Goal: Task Accomplishment & Management: Use online tool/utility

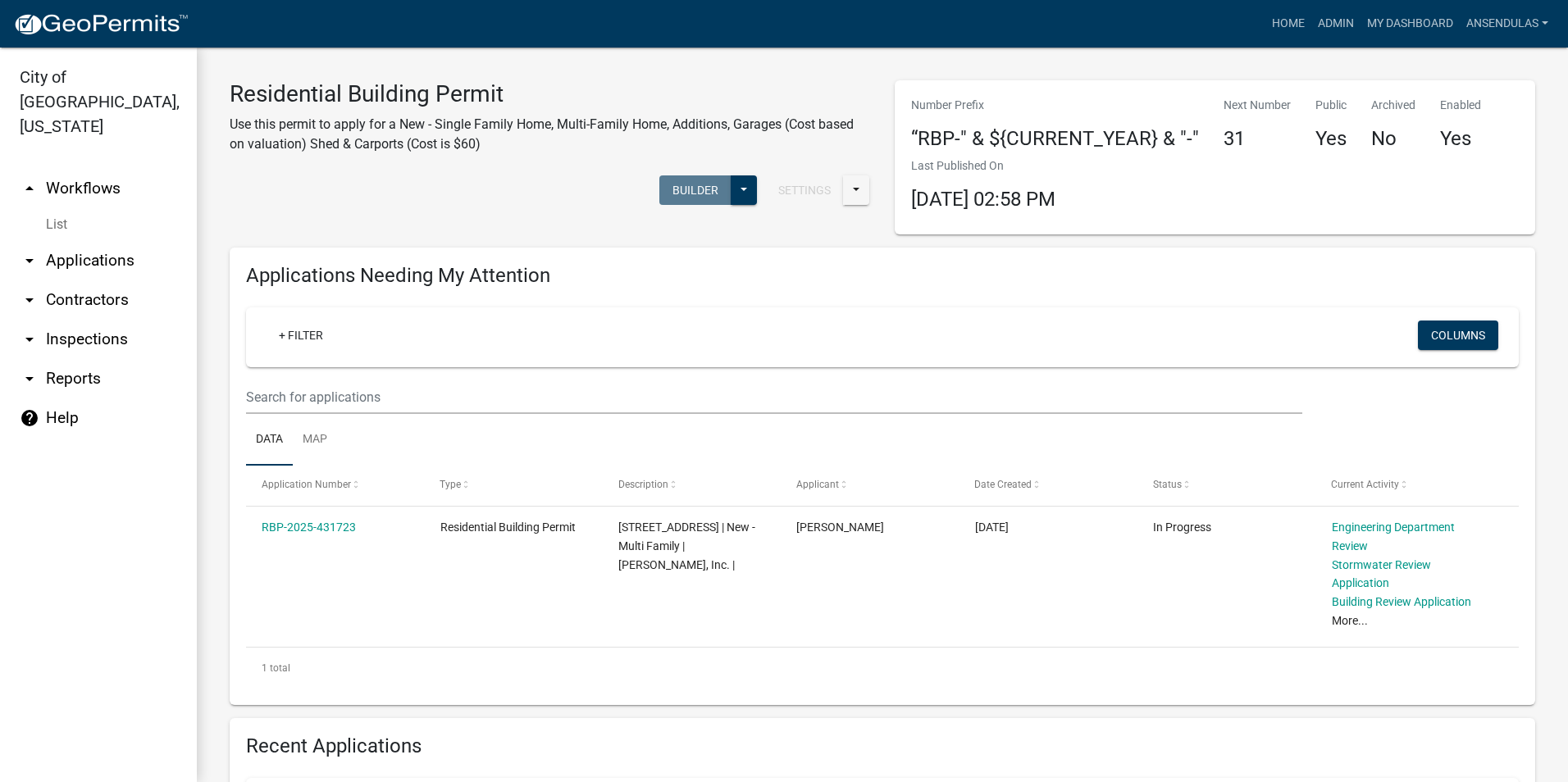
scroll to position [574, 0]
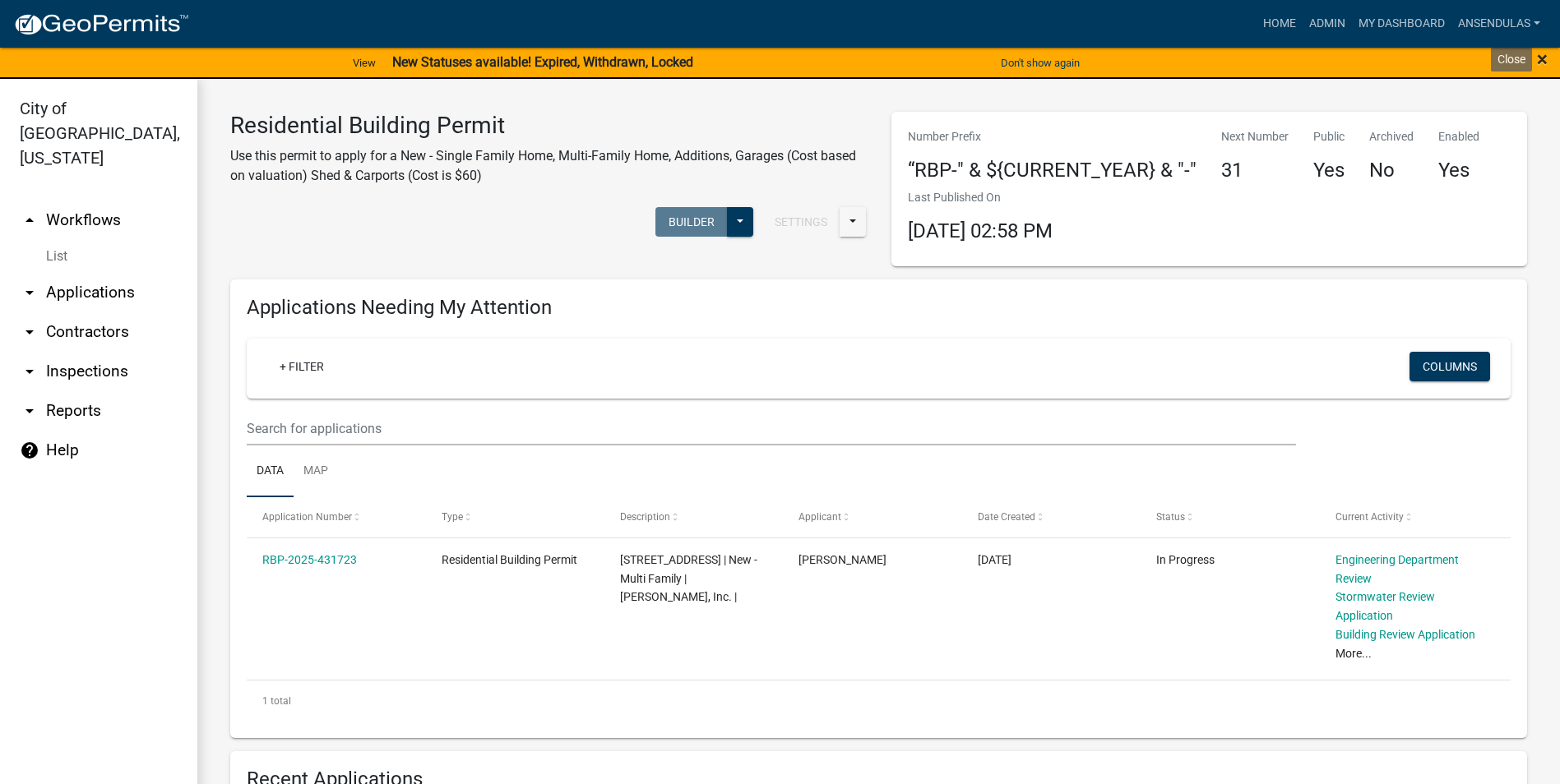
click at [1542, 57] on span "×" at bounding box center [1541, 59] width 11 height 23
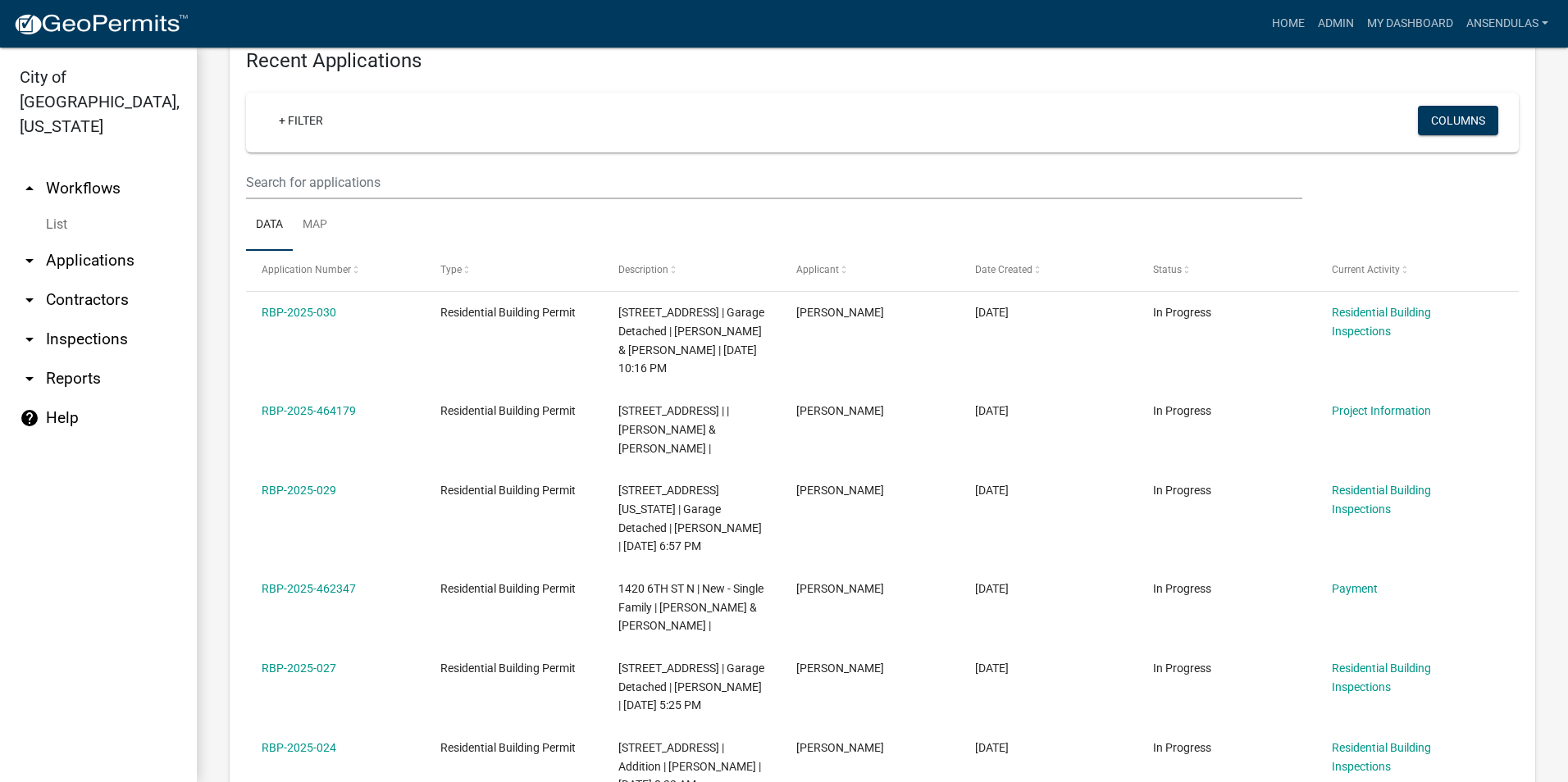
scroll to position [655, 0]
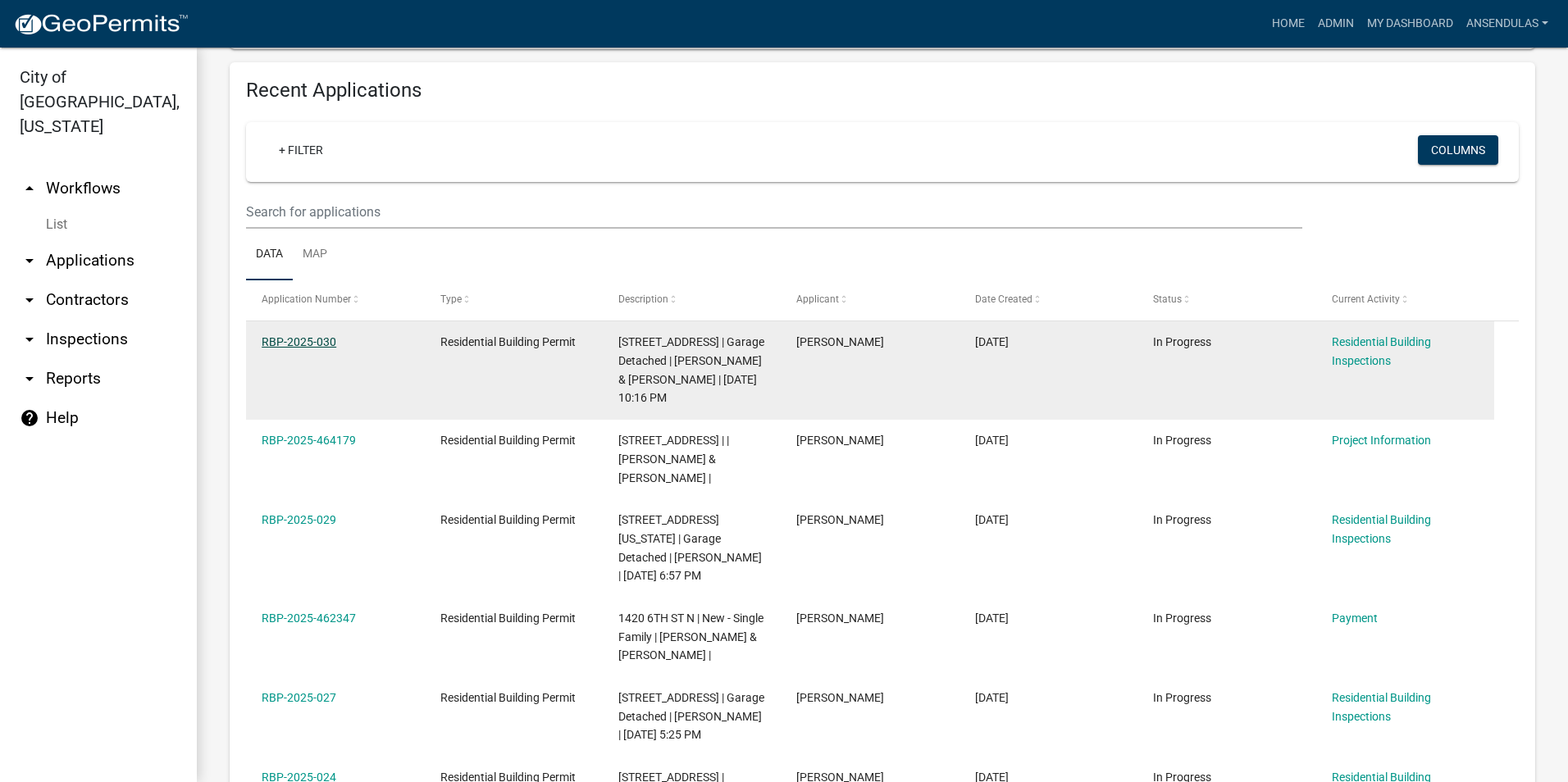
click at [278, 338] on link "RBP-2025-030" at bounding box center [299, 342] width 75 height 13
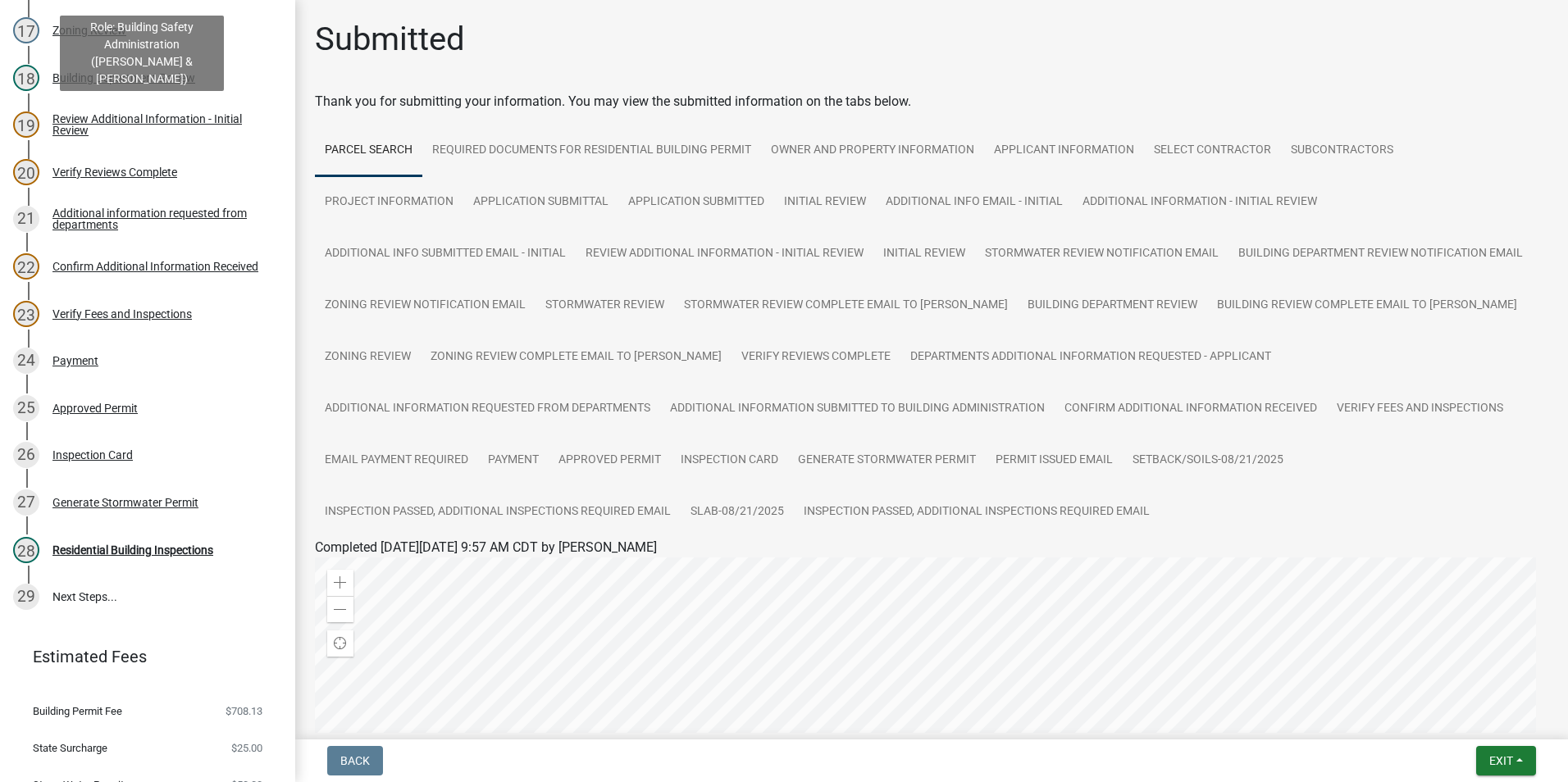
scroll to position [983, 0]
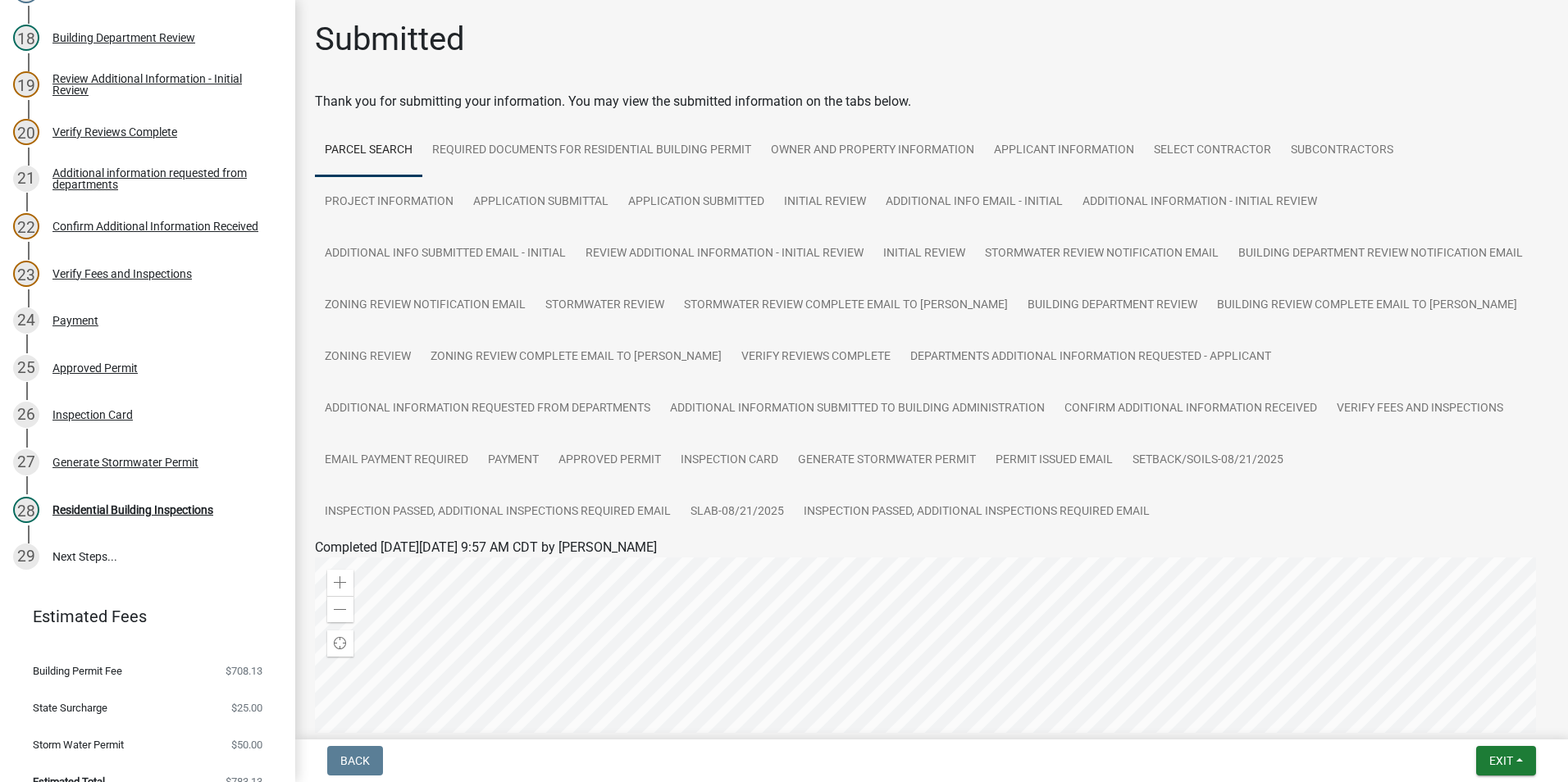
click at [150, 464] on div "Generate Stormwater Permit" at bounding box center [126, 462] width 146 height 11
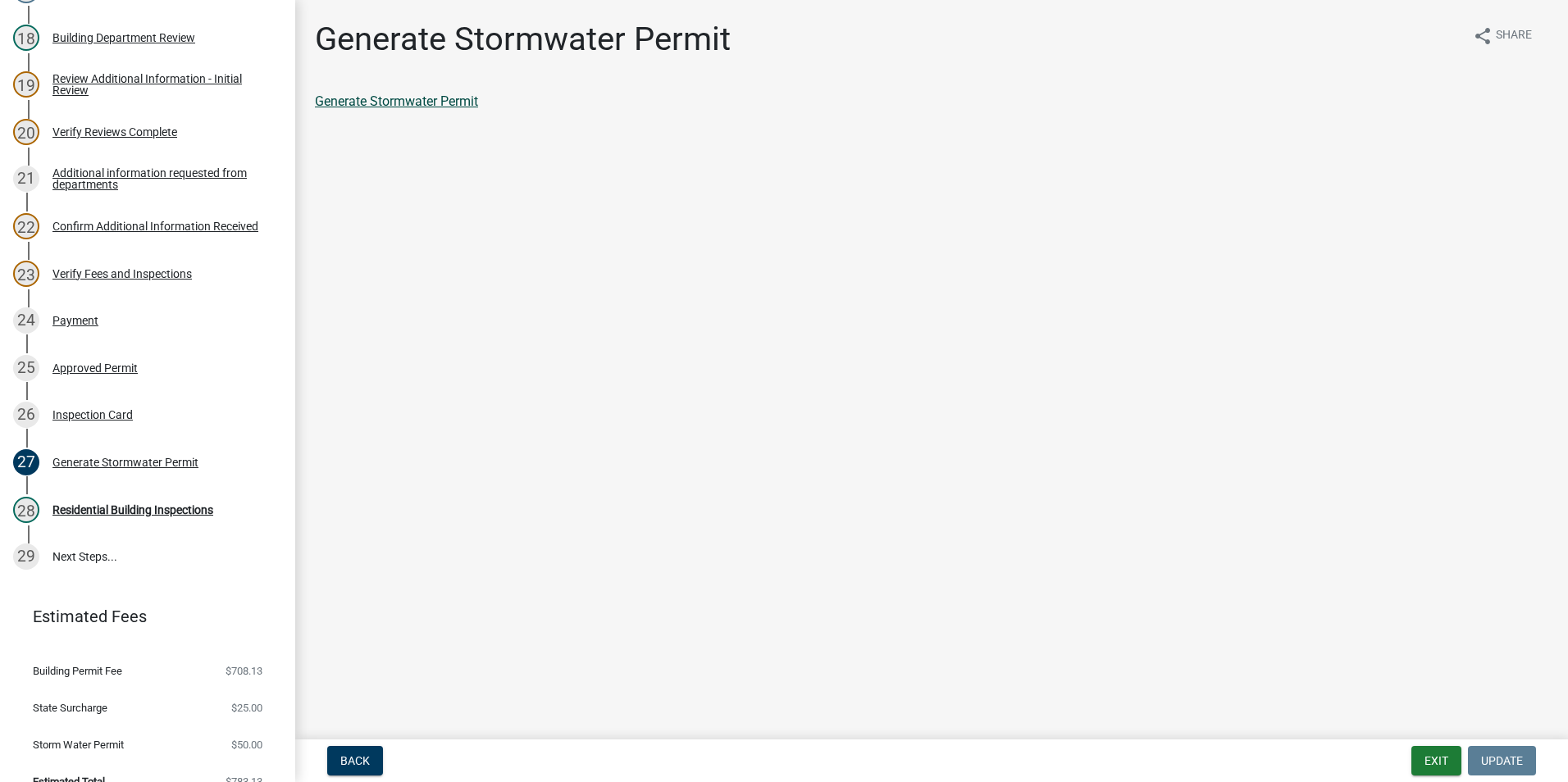
click at [416, 105] on link "Generate Stormwater Permit" at bounding box center [396, 101] width 163 height 16
click at [1426, 754] on button "Exit" at bounding box center [1435, 761] width 50 height 30
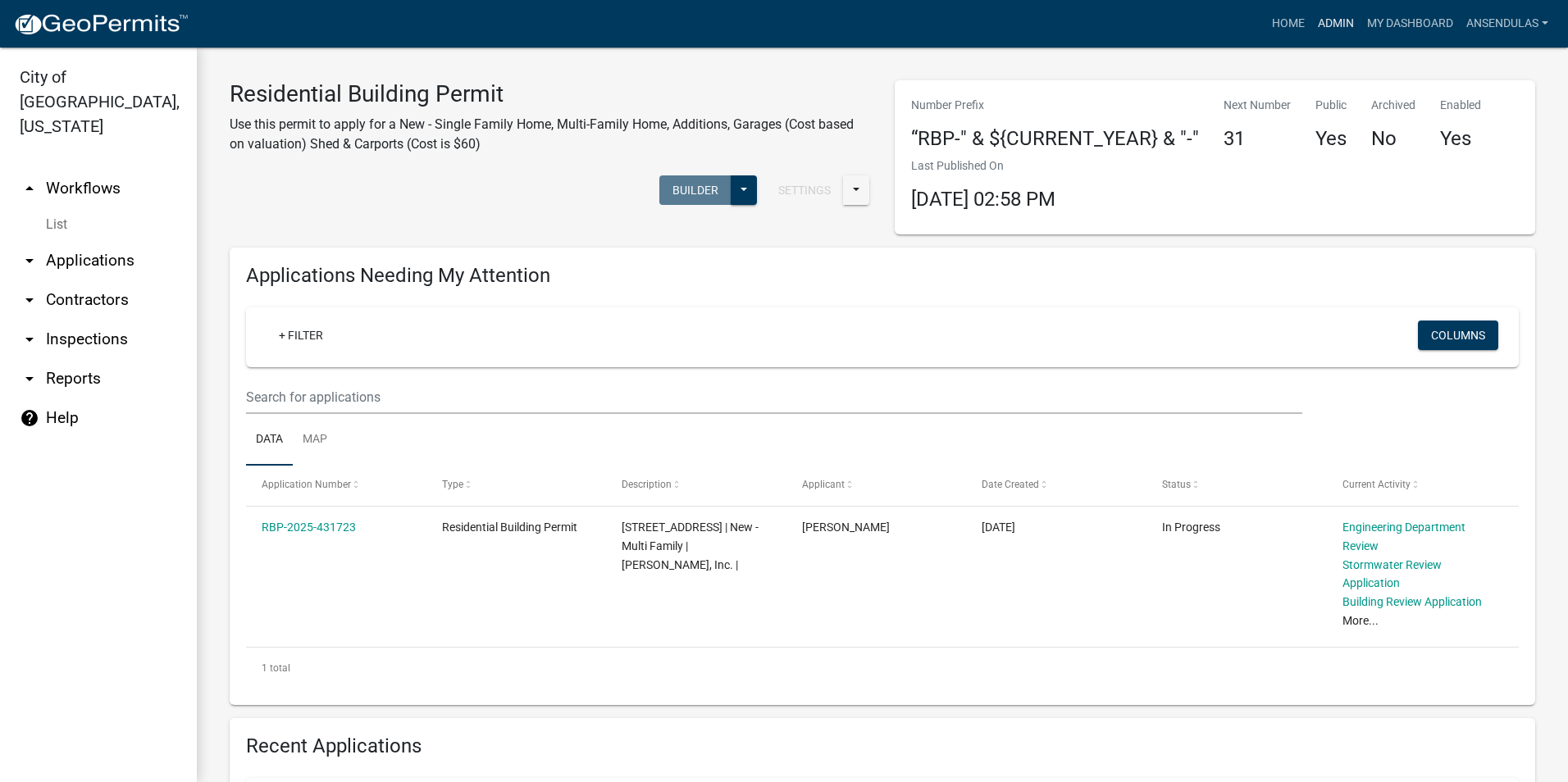
click at [1323, 28] on link "Admin" at bounding box center [1336, 23] width 49 height 31
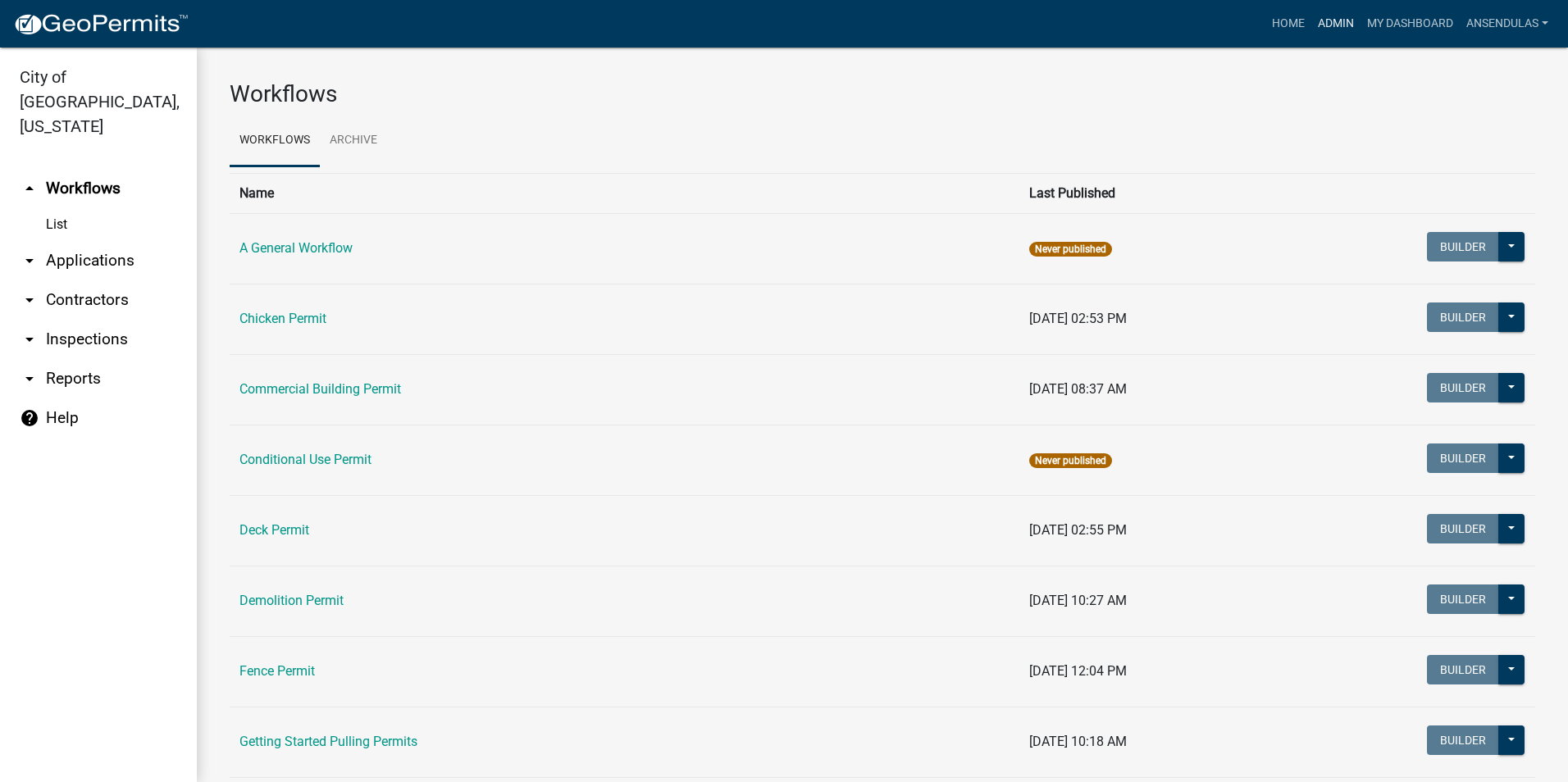
scroll to position [82, 0]
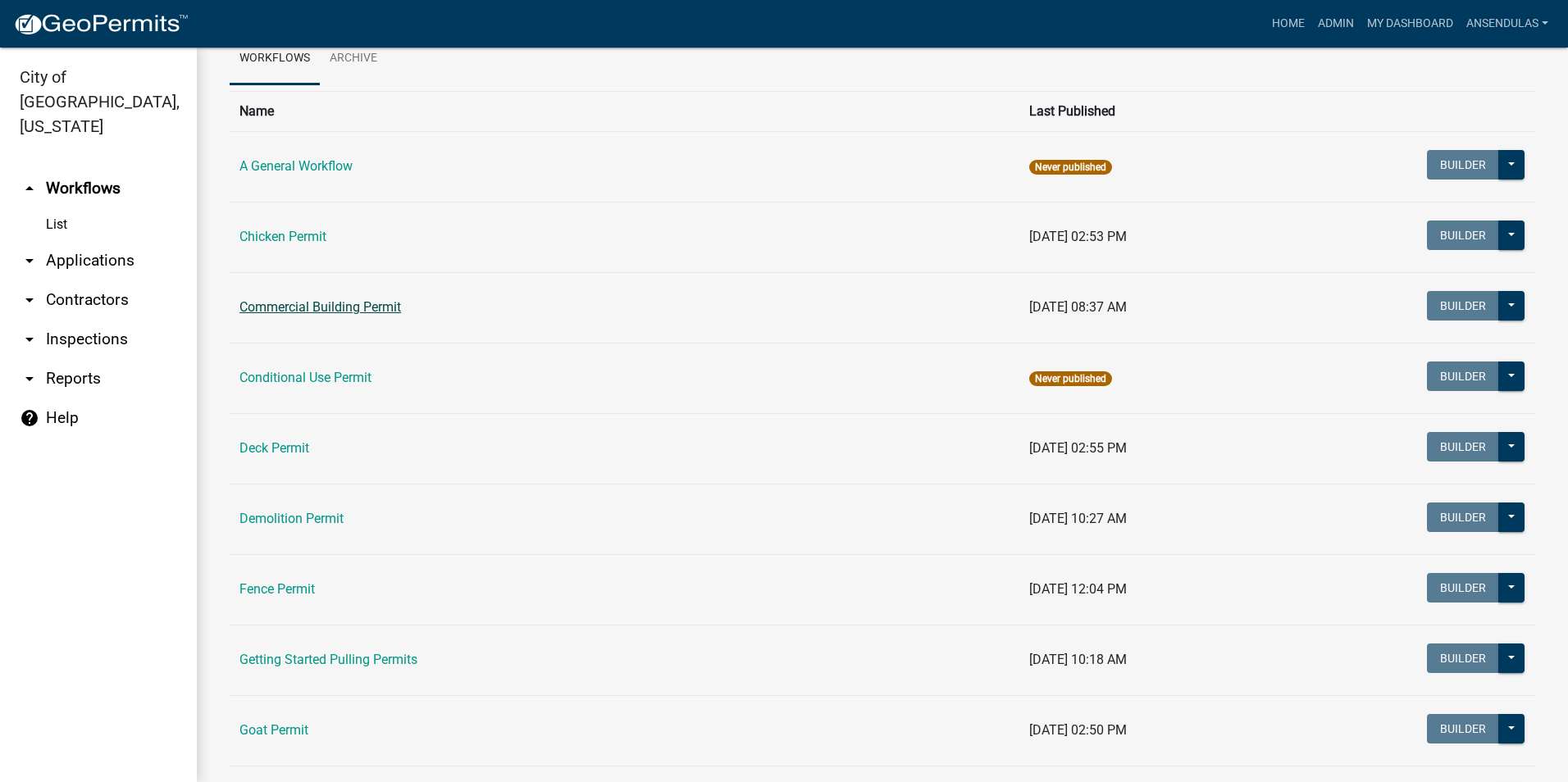
click at [344, 309] on link "Commercial Building Permit" at bounding box center [320, 307] width 162 height 16
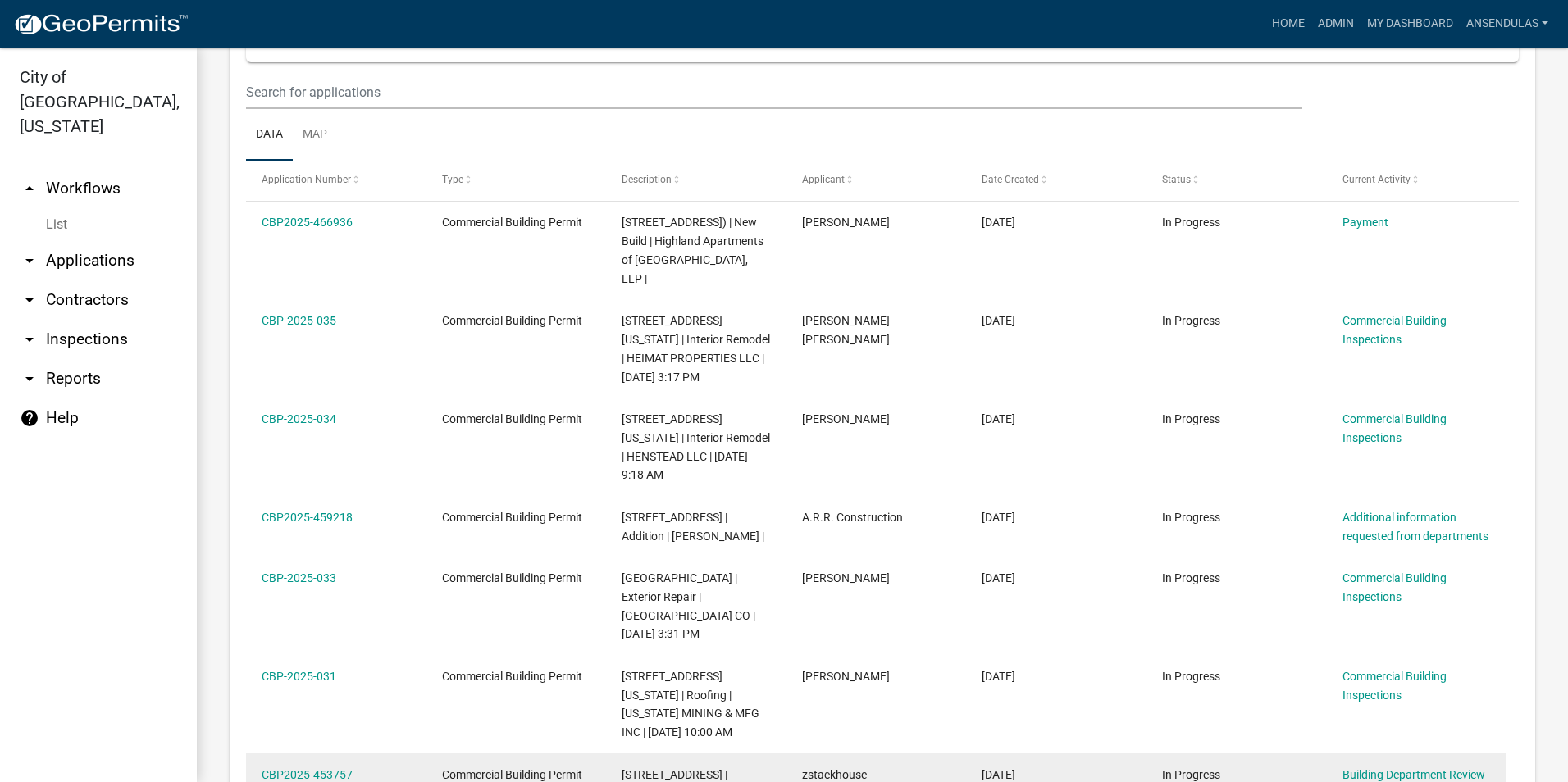
scroll to position [738, 0]
